Goal: Navigation & Orientation: Go to known website

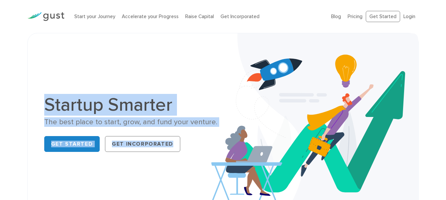
click at [220, 125] on div "Startup Smarter The best place to start, grow, and fund your venture. Get Start…" at bounding box center [222, 125] width 391 height 184
click at [182, 78] on div "Startup Smarter The best place to start, grow, and fund your venture. Get Start…" at bounding box center [222, 125] width 367 height 151
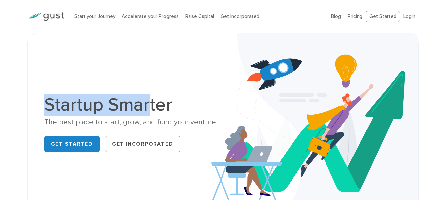
drag, startPoint x: 39, startPoint y: 108, endPoint x: 179, endPoint y: 116, distance: 140.8
click at [229, 124] on div "Startup Smarter The best place to start, grow, and fund your venture. Get Start…" at bounding box center [222, 125] width 367 height 151
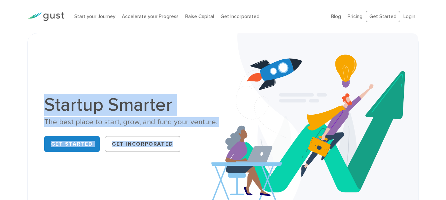
click at [171, 113] on h1 "Startup Smarter" at bounding box center [131, 105] width 174 height 18
drag, startPoint x: 77, startPoint y: 108, endPoint x: 217, endPoint y: 118, distance: 140.6
click at [217, 118] on div "Startup Smarter The best place to start, grow, and fund your venture. Get Start…" at bounding box center [131, 125] width 174 height 59
drag, startPoint x: 148, startPoint y: 87, endPoint x: 222, endPoint y: 1, distance: 113.0
click at [149, 86] on div "Startup Smarter The best place to start, grow, and fund your venture. Get Start…" at bounding box center [222, 125] width 367 height 151
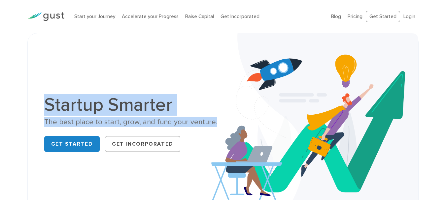
click at [107, 84] on div "Startup Smarter The best place to start, grow, and fund your venture. Get Start…" at bounding box center [222, 125] width 367 height 151
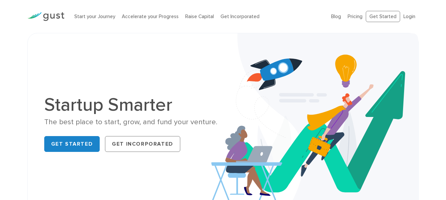
click at [404, 13] on li "Login" at bounding box center [409, 17] width 12 height 8
click at [413, 19] on link "Login" at bounding box center [409, 17] width 12 height 6
